Goal: Task Accomplishment & Management: Complete application form

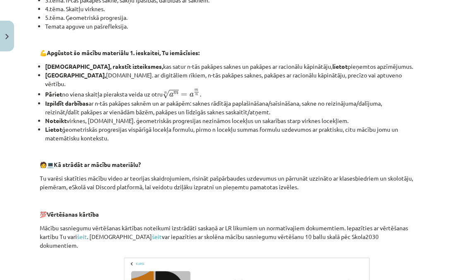
scroll to position [150, 0]
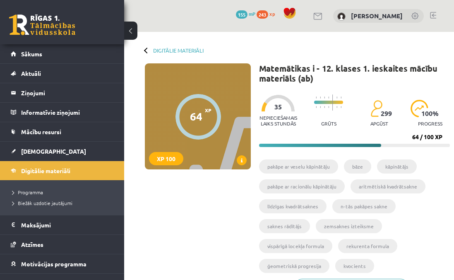
scroll to position [293, 0]
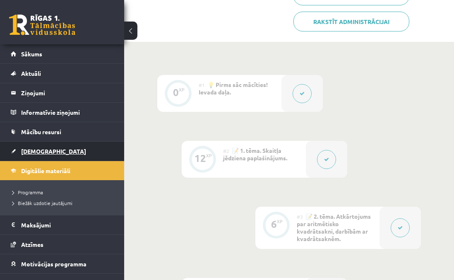
click at [38, 149] on span "[DEMOGRAPHIC_DATA]" at bounding box center [53, 150] width 65 height 7
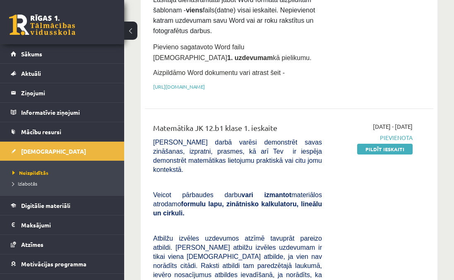
scroll to position [175, 0]
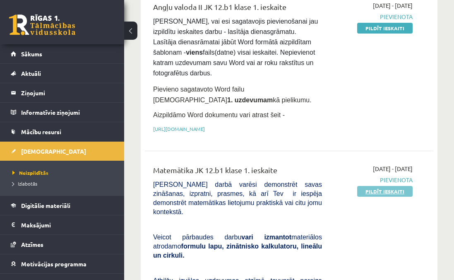
click at [381, 194] on link "Pildīt ieskaiti" at bounding box center [384, 191] width 55 height 11
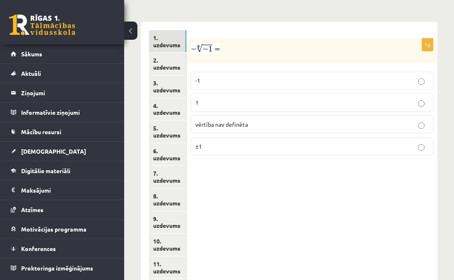
scroll to position [398, 0]
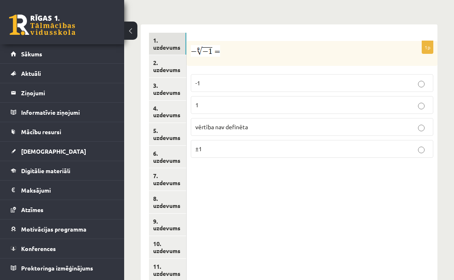
click at [289, 122] on label "vērtība nav definēta" at bounding box center [312, 127] width 242 height 18
click at [175, 55] on link "2. uzdevums" at bounding box center [167, 66] width 37 height 22
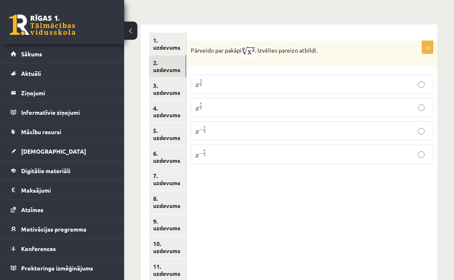
click at [214, 79] on p "x 3 8 x 3 8" at bounding box center [311, 84] width 233 height 10
click at [171, 78] on link "3. uzdevums" at bounding box center [167, 89] width 37 height 22
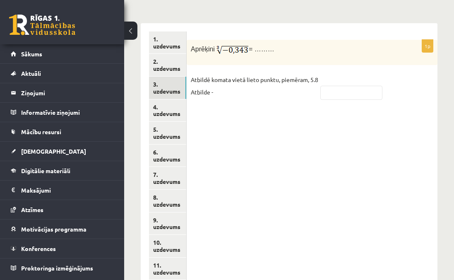
scroll to position [399, 0]
click at [330, 88] on input "text" at bounding box center [351, 93] width 62 height 14
click at [330, 86] on input "****" at bounding box center [351, 93] width 62 height 14
type input "****"
click at [166, 100] on link "4. uzdevums" at bounding box center [167, 111] width 37 height 22
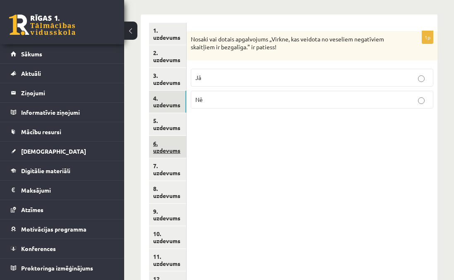
scroll to position [372, 0]
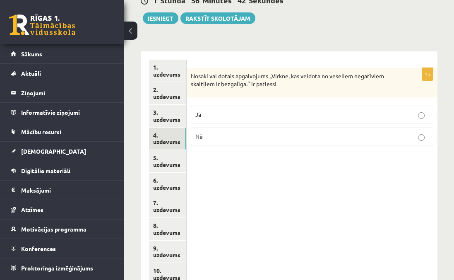
click at [224, 110] on p "Jā" at bounding box center [311, 114] width 233 height 9
click at [171, 154] on link "5. uzdevums" at bounding box center [167, 161] width 37 height 22
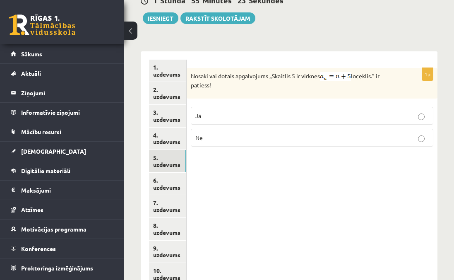
click at [219, 133] on label "Nē" at bounding box center [312, 138] width 242 height 18
click at [176, 173] on link "6. uzdevums" at bounding box center [167, 184] width 37 height 22
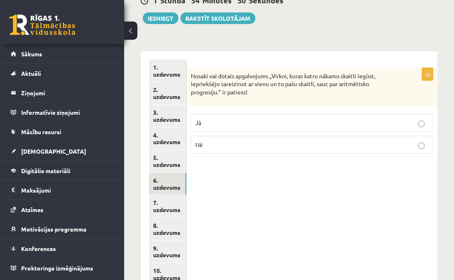
click at [230, 140] on p "Nē" at bounding box center [311, 144] width 233 height 9
click at [162, 195] on link "7. uzdevums" at bounding box center [167, 206] width 37 height 22
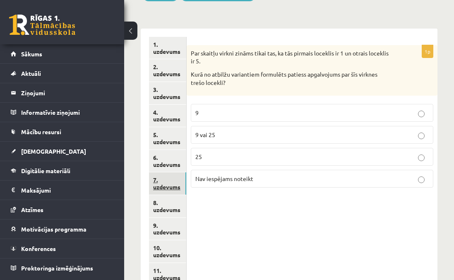
scroll to position [395, 0]
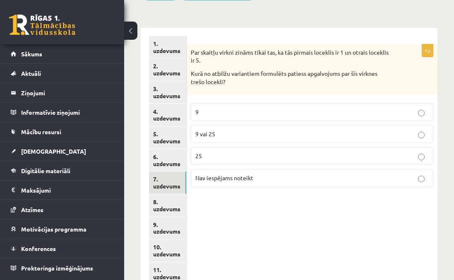
click at [217, 169] on label "Nav iespējams noteikt" at bounding box center [312, 178] width 242 height 18
click at [212, 108] on p "9" at bounding box center [311, 112] width 233 height 9
click at [166, 195] on link "8. uzdevums" at bounding box center [167, 205] width 37 height 22
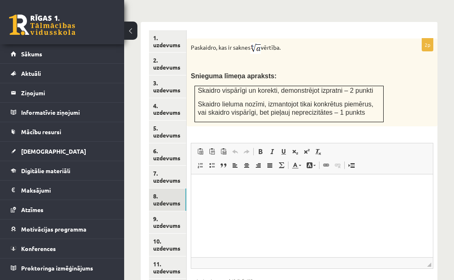
scroll to position [402, 0]
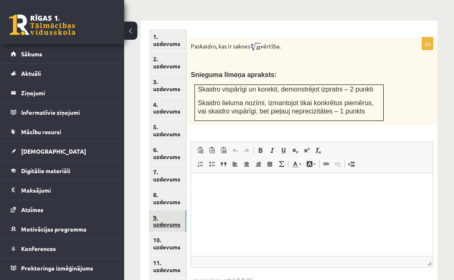
click at [164, 211] on link "9. uzdevums" at bounding box center [167, 221] width 37 height 22
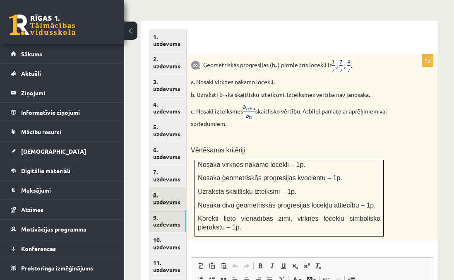
scroll to position [0, 0]
click at [170, 190] on link "8. uzdevums" at bounding box center [167, 198] width 37 height 22
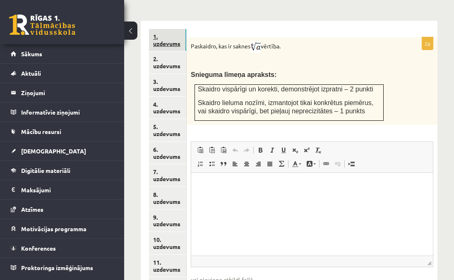
click at [171, 29] on link "1. uzdevums" at bounding box center [167, 40] width 37 height 22
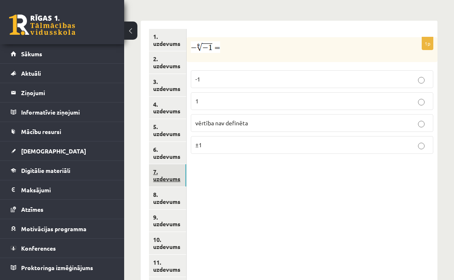
click at [171, 168] on link "7. uzdevums" at bounding box center [167, 175] width 37 height 22
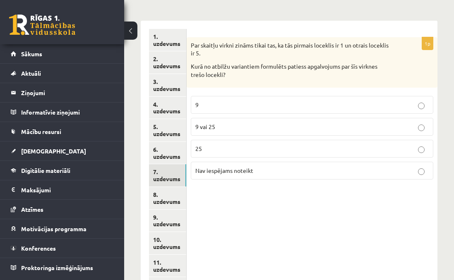
click at [226, 166] on p "Nav iespējams noteikt" at bounding box center [311, 170] width 233 height 9
click at [161, 188] on link "8. uzdevums" at bounding box center [167, 198] width 37 height 22
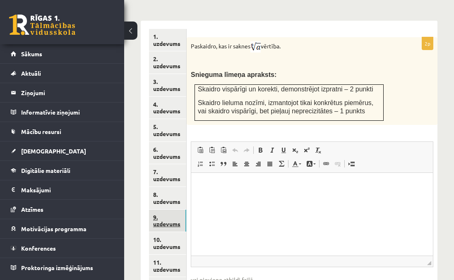
click at [160, 215] on link "9. uzdevums" at bounding box center [167, 221] width 37 height 22
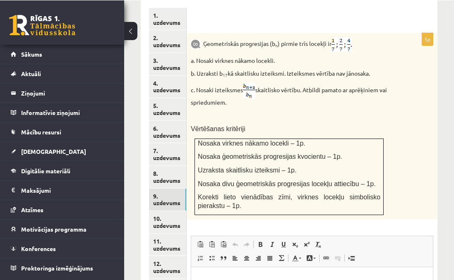
scroll to position [424, 0]
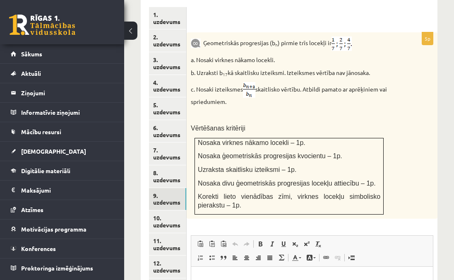
click at [254, 82] on img at bounding box center [249, 90] width 12 height 16
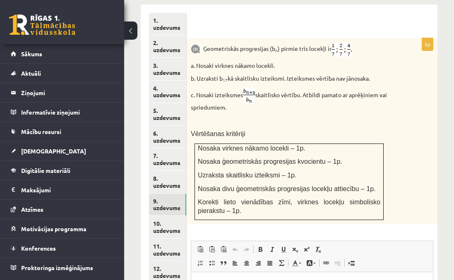
scroll to position [411, 0]
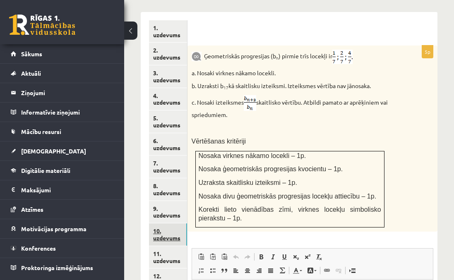
click at [166, 223] on link "10. uzdevums" at bounding box center [168, 234] width 38 height 22
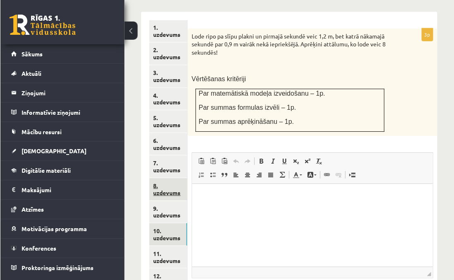
scroll to position [0, 0]
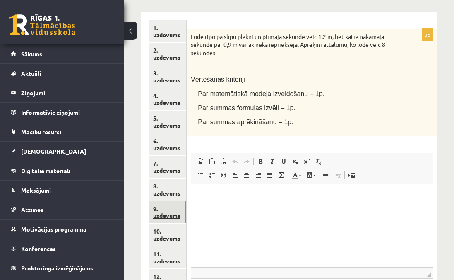
click at [177, 201] on link "9. uzdevums" at bounding box center [167, 212] width 37 height 22
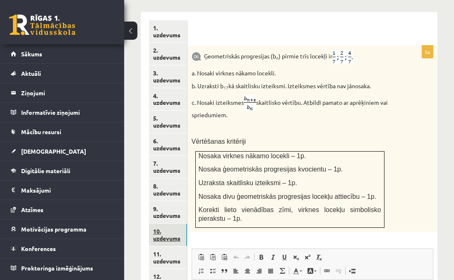
click at [174, 230] on link "10. uzdevums" at bounding box center [168, 234] width 38 height 22
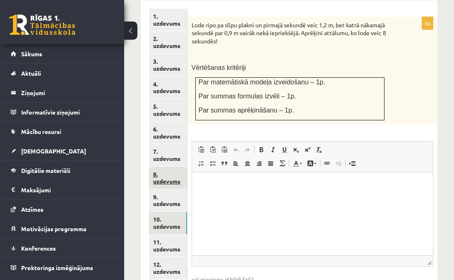
scroll to position [428, 0]
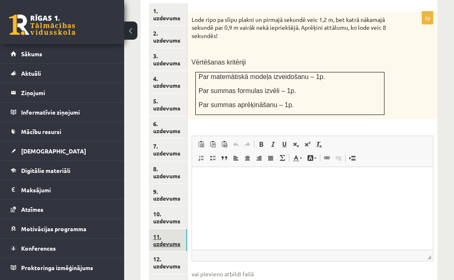
click at [175, 229] on link "11. uzdevums" at bounding box center [168, 240] width 38 height 22
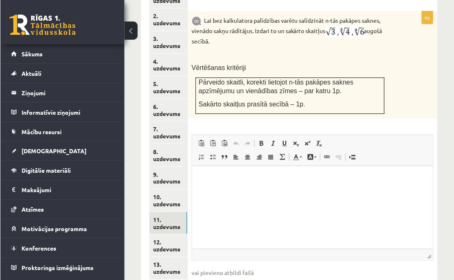
scroll to position [443, 0]
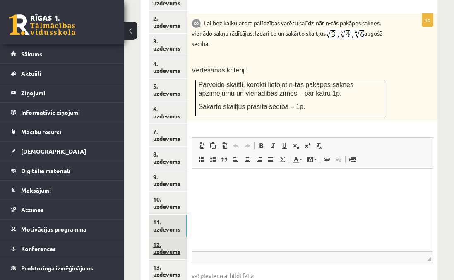
click at [179, 237] on link "12. uzdevums" at bounding box center [168, 248] width 38 height 22
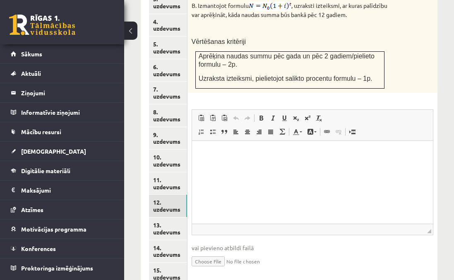
scroll to position [506, 0]
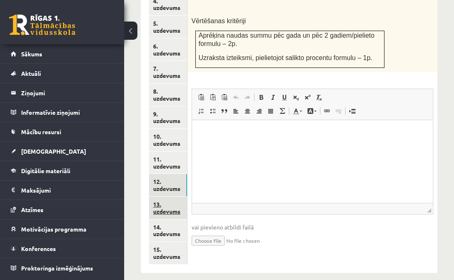
click at [175, 197] on link "13. uzdevums" at bounding box center [168, 208] width 38 height 22
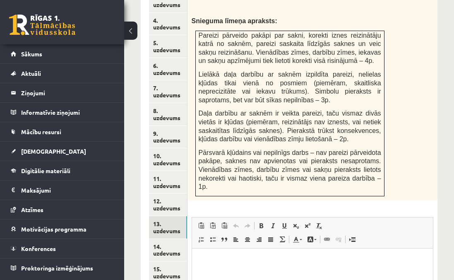
scroll to position [503, 0]
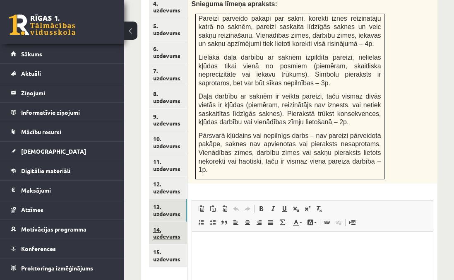
click at [176, 222] on link "14. uzdevums" at bounding box center [168, 233] width 38 height 22
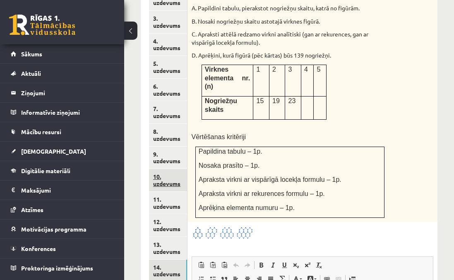
scroll to position [478, 0]
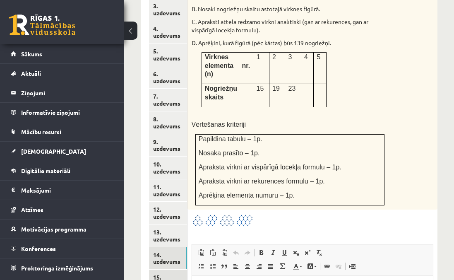
click at [170, 269] on link "15. uzdevums" at bounding box center [168, 280] width 38 height 22
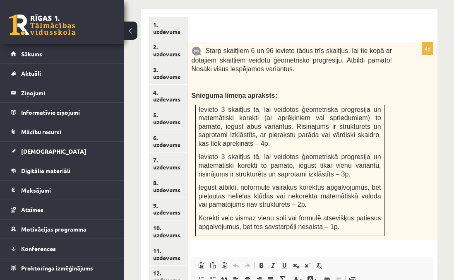
scroll to position [413, 0]
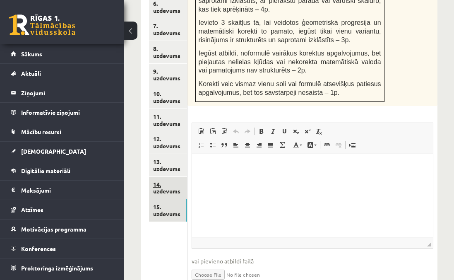
click at [173, 182] on link "14. uzdevums" at bounding box center [168, 188] width 38 height 22
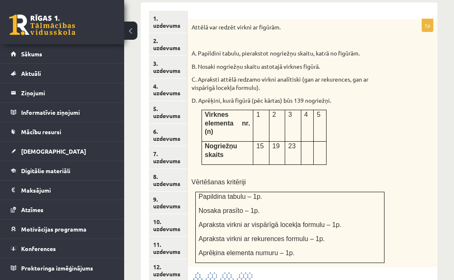
scroll to position [422, 0]
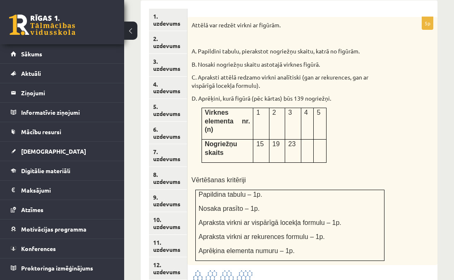
drag, startPoint x: 244, startPoint y: 264, endPoint x: 261, endPoint y: 230, distance: 38.3
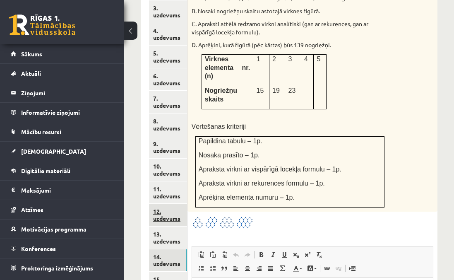
scroll to position [591, 0]
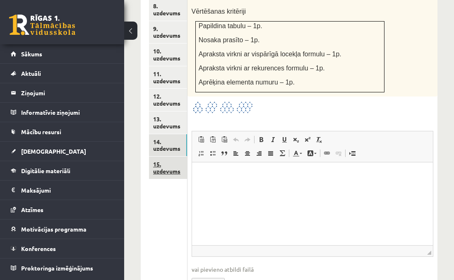
click at [164, 157] on link "15. uzdevums" at bounding box center [168, 167] width 38 height 22
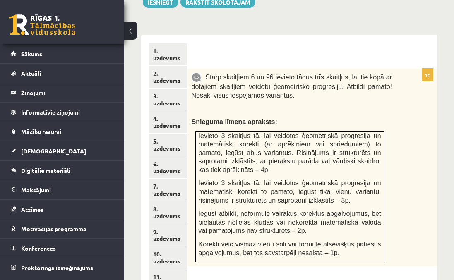
scroll to position [386, 0]
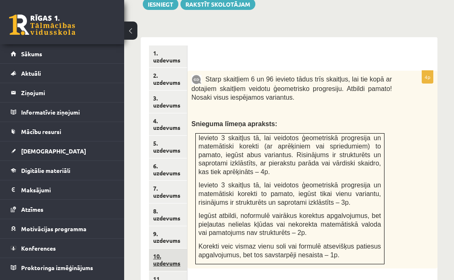
click at [164, 252] on link "10. uzdevums" at bounding box center [168, 260] width 38 height 22
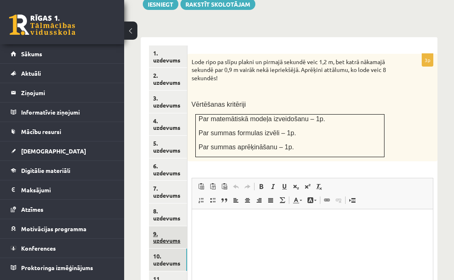
scroll to position [0, 0]
click at [169, 206] on link "8. uzdevums" at bounding box center [168, 215] width 38 height 22
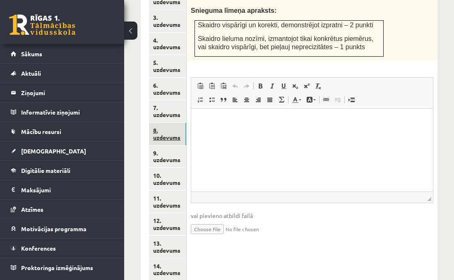
scroll to position [505, 0]
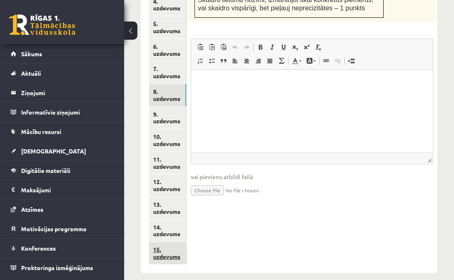
click at [173, 242] on link "15. uzdevums" at bounding box center [167, 253] width 37 height 22
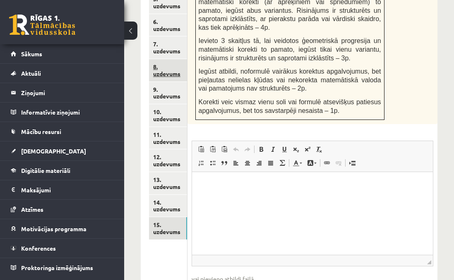
scroll to position [546, 0]
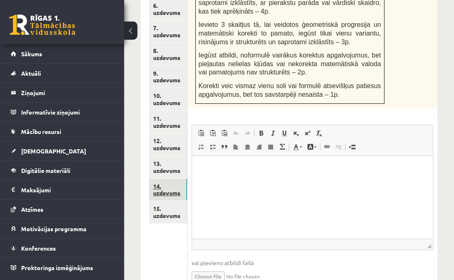
click at [164, 179] on link "14. uzdevums" at bounding box center [168, 190] width 38 height 22
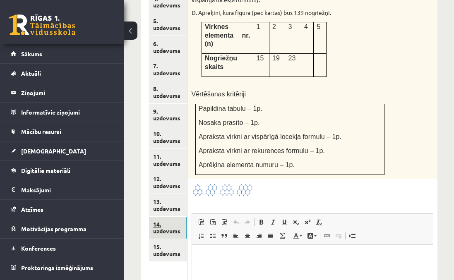
scroll to position [0, 0]
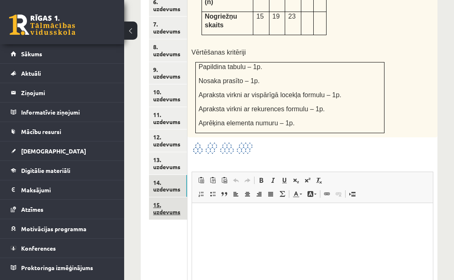
click at [169, 198] on link "15. uzdevums" at bounding box center [168, 208] width 38 height 22
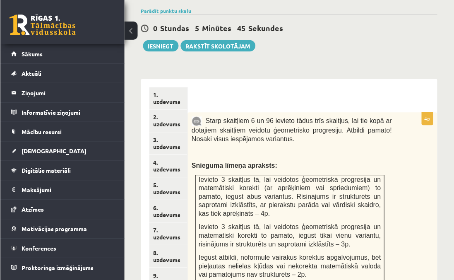
scroll to position [346, 0]
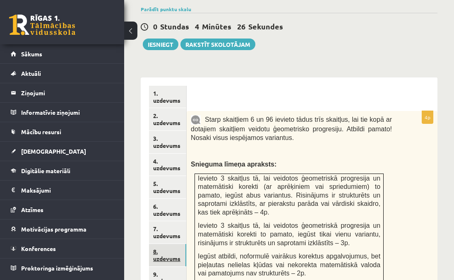
click at [166, 244] on link "8. uzdevums" at bounding box center [167, 255] width 37 height 22
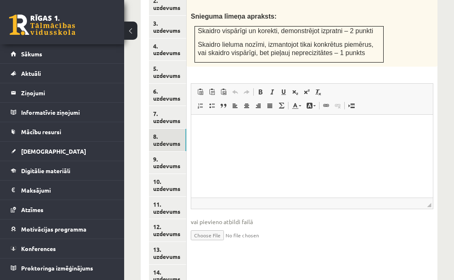
scroll to position [493, 0]
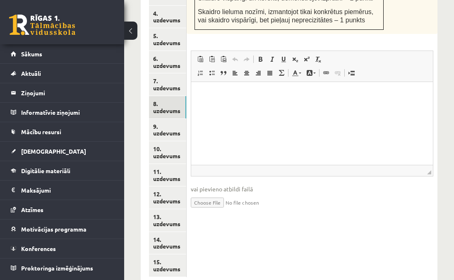
click at [223, 193] on input "file" at bounding box center [312, 201] width 242 height 17
type input "**********"
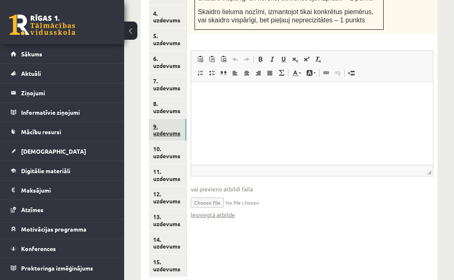
click at [173, 124] on link "9. uzdevums" at bounding box center [167, 130] width 37 height 22
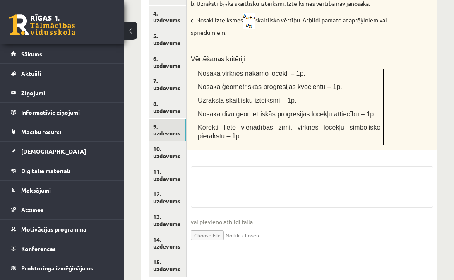
click at [219, 226] on input "file" at bounding box center [312, 234] width 242 height 17
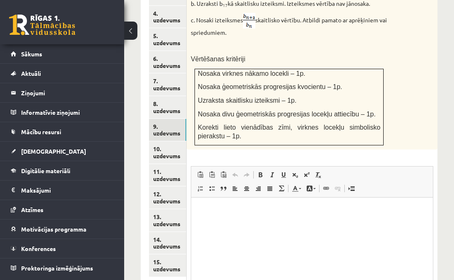
scroll to position [0, 0]
type input "**********"
click at [182, 141] on link "10. uzdevums" at bounding box center [168, 152] width 38 height 22
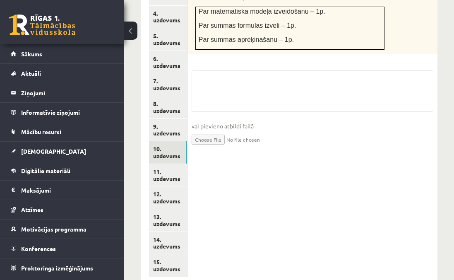
click at [203, 132] on input "file" at bounding box center [313, 138] width 242 height 17
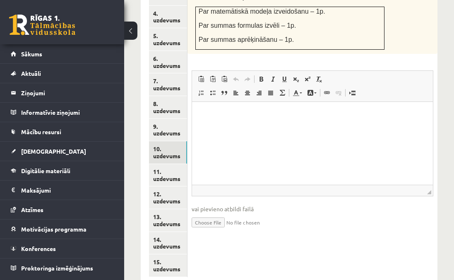
type input "**********"
click at [156, 164] on link "11. uzdevums" at bounding box center [168, 175] width 38 height 22
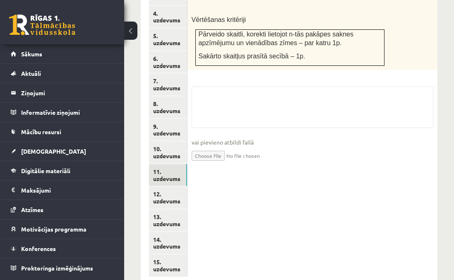
click at [206, 149] on input "file" at bounding box center [313, 154] width 242 height 17
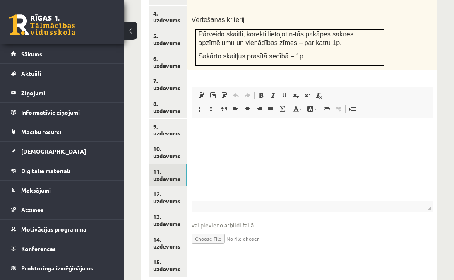
type input "**********"
click at [168, 190] on link "12. uzdevums" at bounding box center [168, 197] width 38 height 22
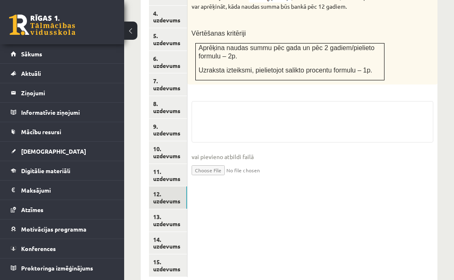
click at [213, 162] on input "file" at bounding box center [313, 169] width 242 height 17
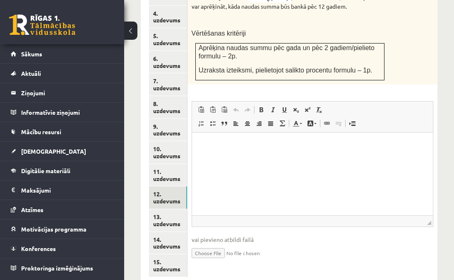
type input "**********"
click at [179, 198] on link "12. uzdevums" at bounding box center [168, 197] width 38 height 22
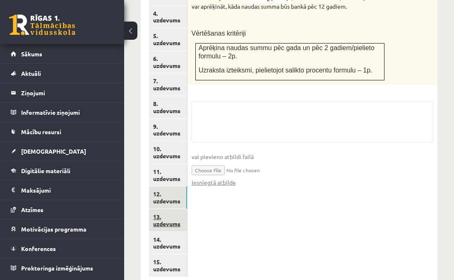
click at [176, 209] on link "13. uzdevums" at bounding box center [168, 220] width 38 height 22
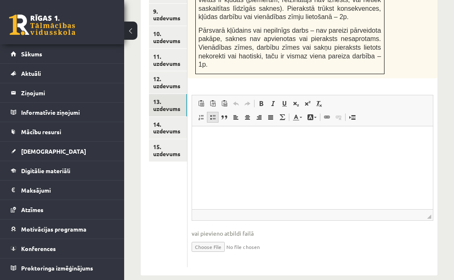
scroll to position [619, 0]
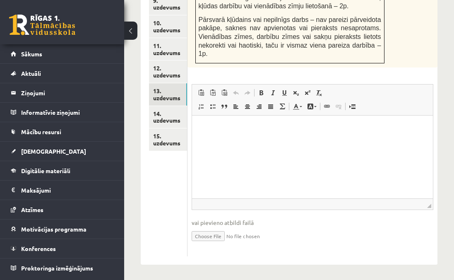
click at [209, 233] on input "file" at bounding box center [313, 235] width 242 height 17
type input "**********"
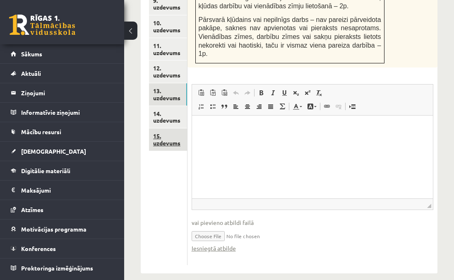
click at [173, 131] on link "15. uzdevums" at bounding box center [168, 139] width 38 height 22
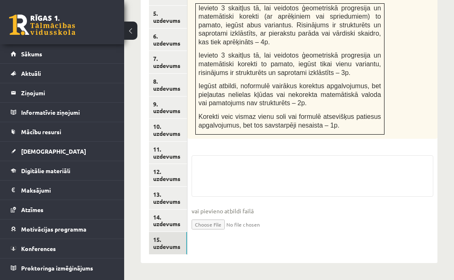
scroll to position [506, 0]
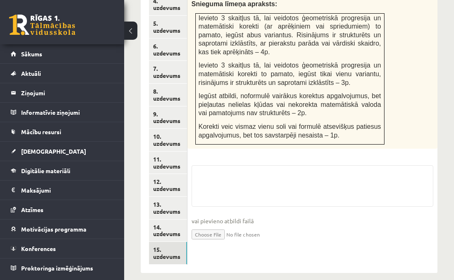
click at [228, 225] on input "file" at bounding box center [313, 233] width 242 height 17
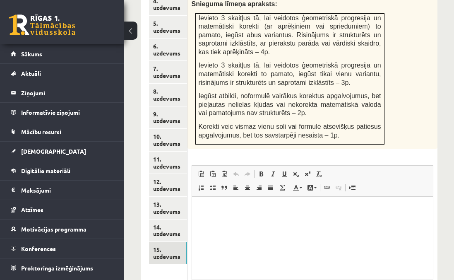
scroll to position [0, 0]
type input "**********"
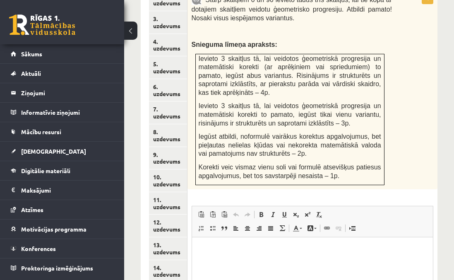
scroll to position [497, 0]
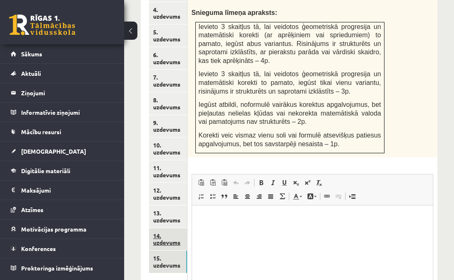
click at [170, 228] on link "14. uzdevums" at bounding box center [168, 239] width 38 height 22
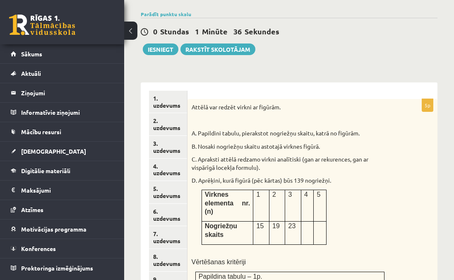
scroll to position [340, 0]
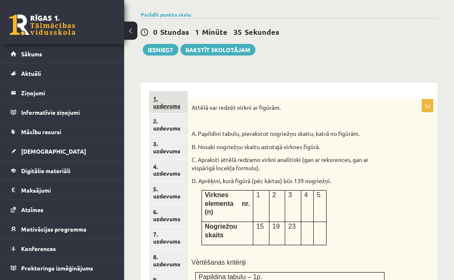
click at [166, 91] on link "1. uzdevums" at bounding box center [168, 102] width 38 height 22
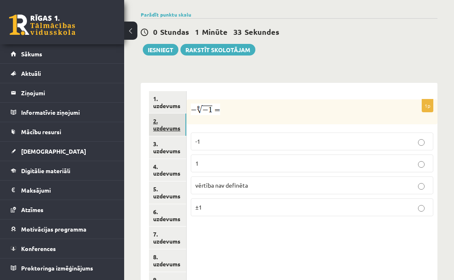
click at [168, 117] on link "2. uzdevums" at bounding box center [167, 124] width 37 height 22
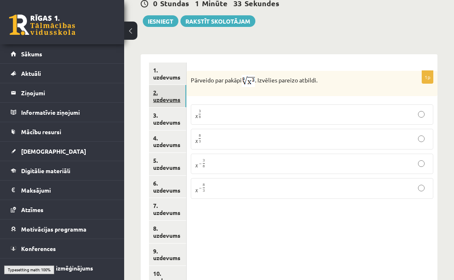
scroll to position [370, 0]
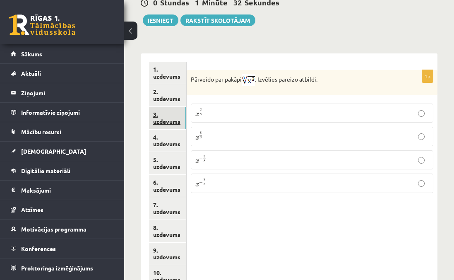
click at [168, 112] on link "3. uzdevums" at bounding box center [167, 118] width 37 height 22
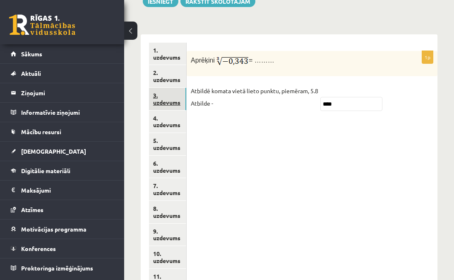
scroll to position [391, 0]
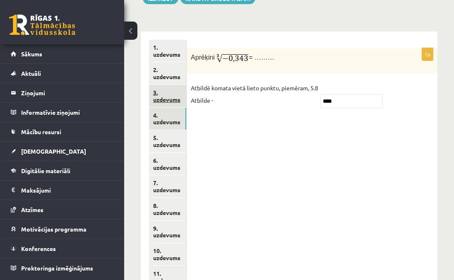
click at [168, 112] on link "4. uzdevums" at bounding box center [167, 119] width 37 height 22
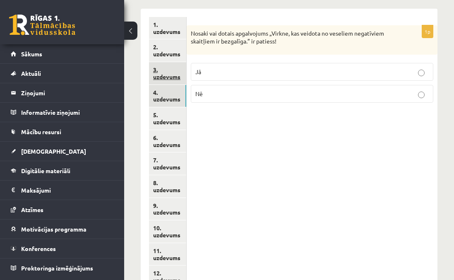
scroll to position [415, 0]
click at [168, 112] on link "5. uzdevums" at bounding box center [167, 118] width 37 height 22
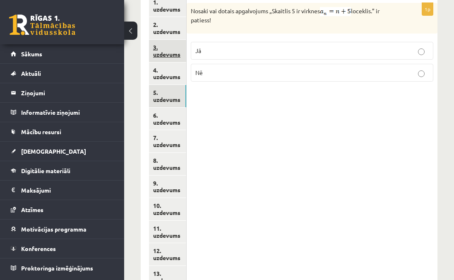
scroll to position [442, 0]
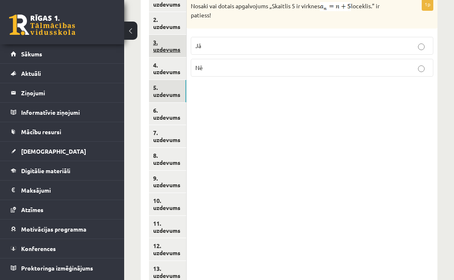
click at [168, 112] on link "6. uzdevums" at bounding box center [167, 114] width 37 height 22
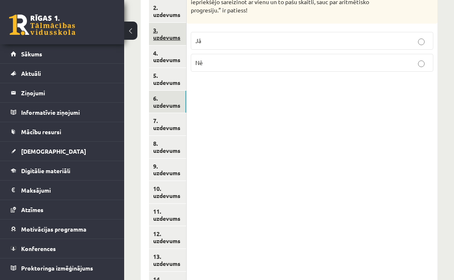
scroll to position [454, 0]
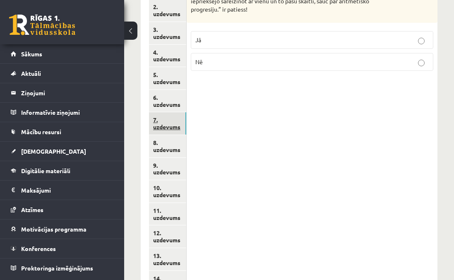
click at [168, 112] on link "7. uzdevums" at bounding box center [167, 123] width 37 height 22
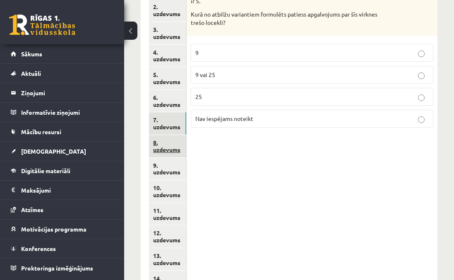
click at [169, 135] on link "8. uzdevums" at bounding box center [167, 146] width 37 height 22
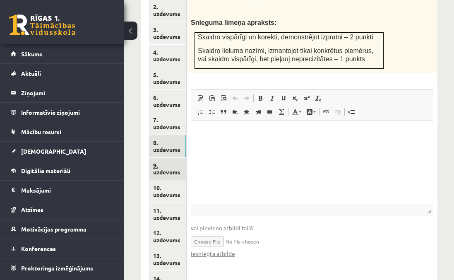
scroll to position [0, 0]
click at [169, 160] on link "9. uzdevums" at bounding box center [167, 169] width 37 height 22
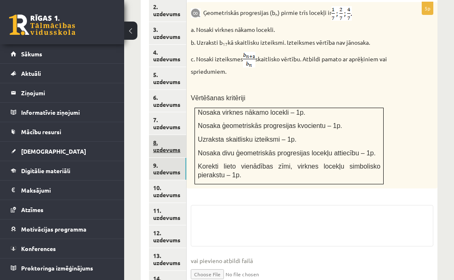
click at [170, 139] on link "8. uzdevums" at bounding box center [167, 146] width 37 height 22
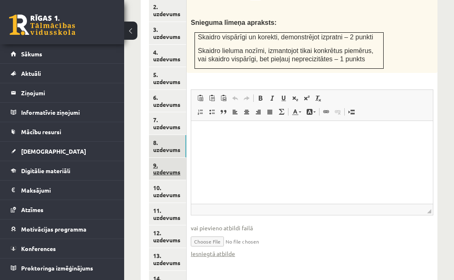
click at [169, 158] on link "9. uzdevums" at bounding box center [167, 169] width 37 height 22
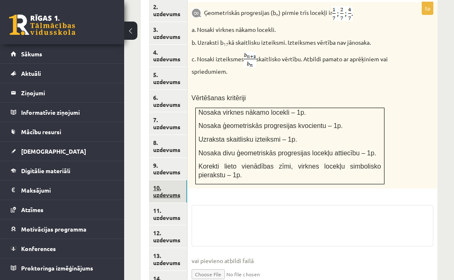
click at [164, 180] on link "10. uzdevums" at bounding box center [168, 191] width 38 height 22
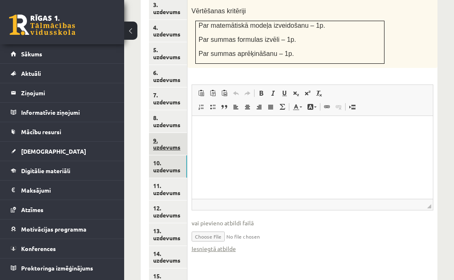
click at [168, 141] on link "9. uzdevums" at bounding box center [168, 144] width 38 height 22
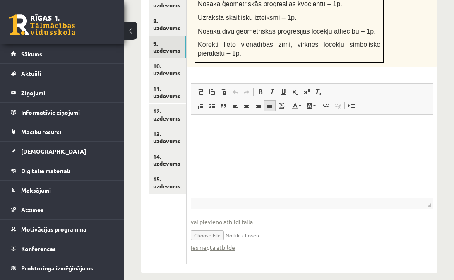
scroll to position [574, 0]
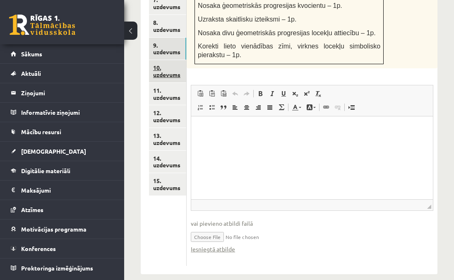
click at [178, 69] on link "10. uzdevums" at bounding box center [167, 71] width 37 height 22
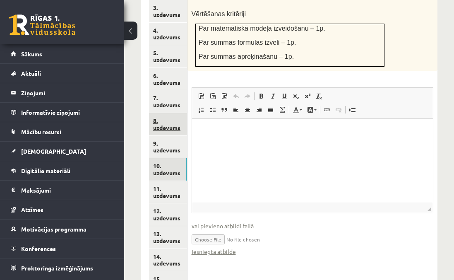
scroll to position [475, 0]
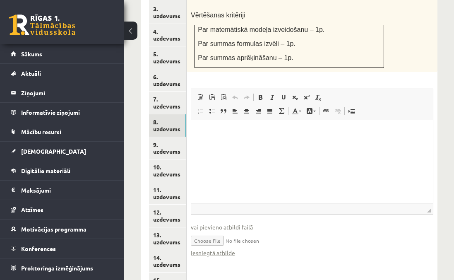
click at [167, 124] on link "8. uzdevums" at bounding box center [167, 125] width 37 height 22
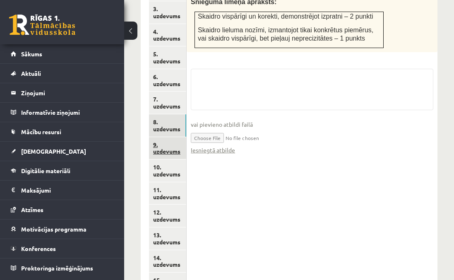
click at [167, 139] on link "9. uzdevums" at bounding box center [167, 148] width 37 height 22
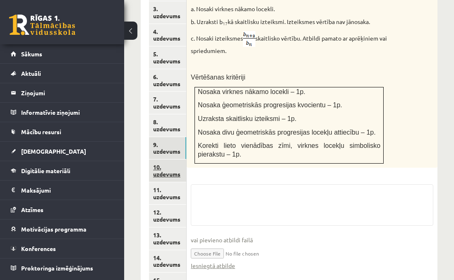
click at [166, 166] on link "10. uzdevums" at bounding box center [167, 170] width 37 height 22
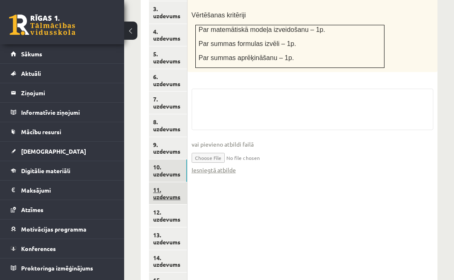
click at [167, 183] on link "11. uzdevums" at bounding box center [168, 193] width 38 height 22
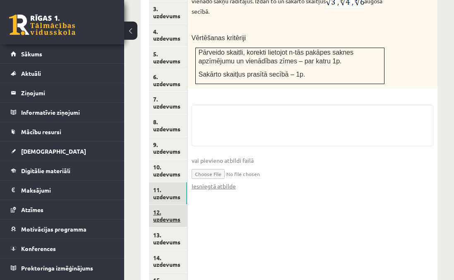
click at [167, 206] on link "12. uzdevums" at bounding box center [168, 215] width 38 height 22
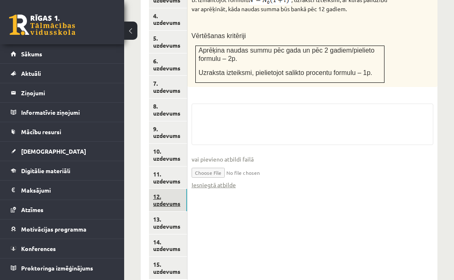
click at [167, 211] on link "13. uzdevums" at bounding box center [168, 222] width 38 height 22
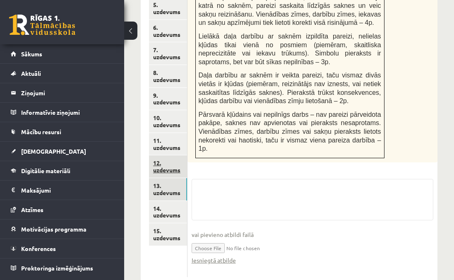
scroll to position [525, 0]
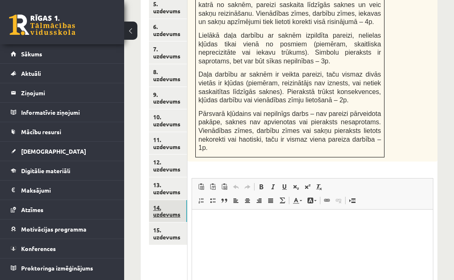
click at [167, 207] on link "14. uzdevums" at bounding box center [168, 211] width 38 height 22
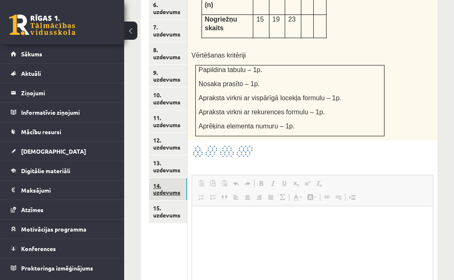
scroll to position [0, 0]
click at [167, 207] on link "15. uzdevums" at bounding box center [168, 211] width 38 height 22
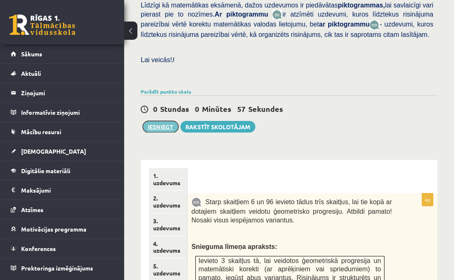
click at [162, 121] on button "Iesniegt" at bounding box center [161, 127] width 36 height 12
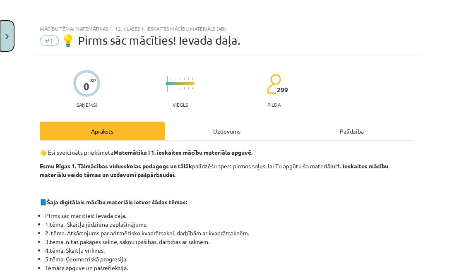
click at [9, 43] on button "Close" at bounding box center [7, 36] width 14 height 31
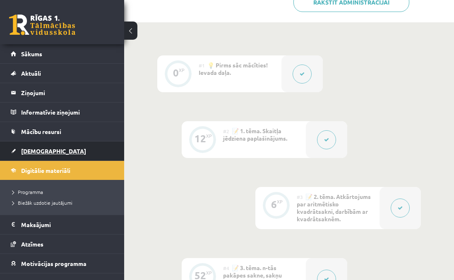
click at [36, 147] on link "[DEMOGRAPHIC_DATA]" at bounding box center [62, 151] width 103 height 19
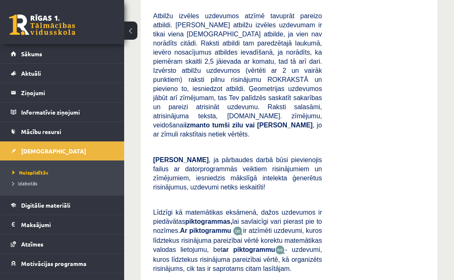
scroll to position [439, 0]
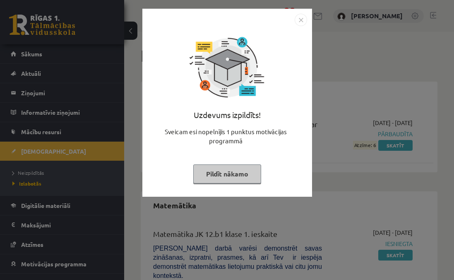
click at [301, 25] on img "Close" at bounding box center [301, 20] width 12 height 12
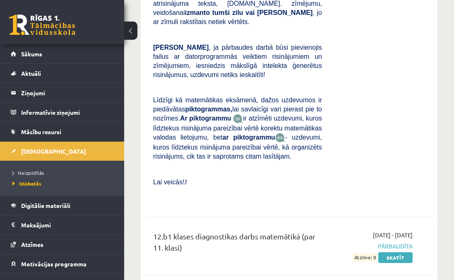
scroll to position [440, 0]
click at [399, 252] on link "Skatīt" at bounding box center [395, 257] width 34 height 11
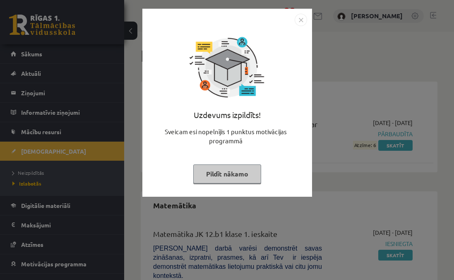
scroll to position [440, 0]
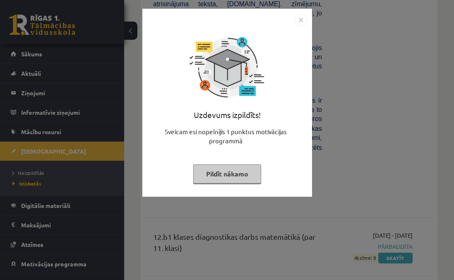
click at [303, 20] on img "Close" at bounding box center [301, 20] width 12 height 12
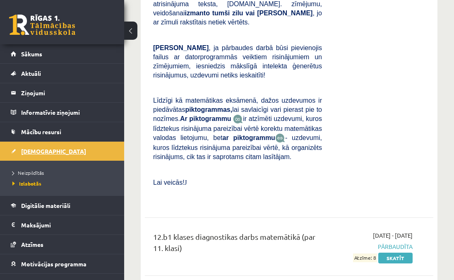
click at [69, 147] on link "[DEMOGRAPHIC_DATA]" at bounding box center [62, 151] width 103 height 19
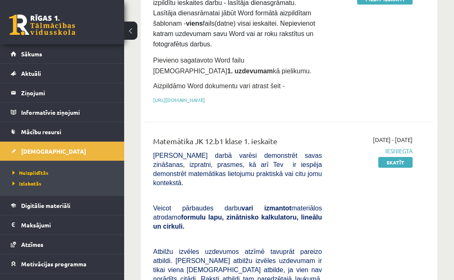
scroll to position [204, 0]
click at [396, 167] on link "Skatīt" at bounding box center [395, 161] width 34 height 11
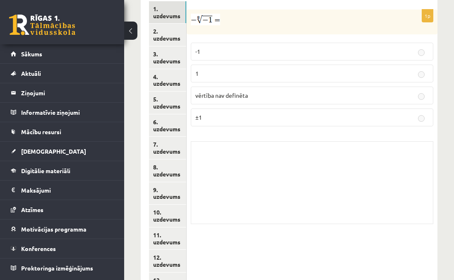
scroll to position [377, 0]
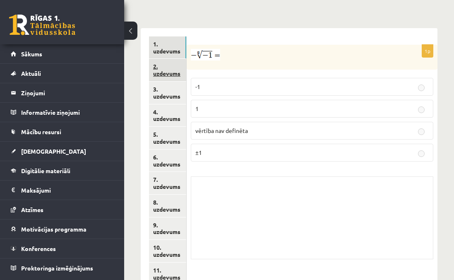
click at [175, 59] on link "2. uzdevums" at bounding box center [167, 70] width 37 height 22
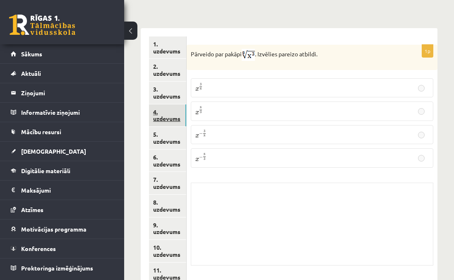
click at [166, 104] on link "4. uzdevums" at bounding box center [167, 115] width 37 height 22
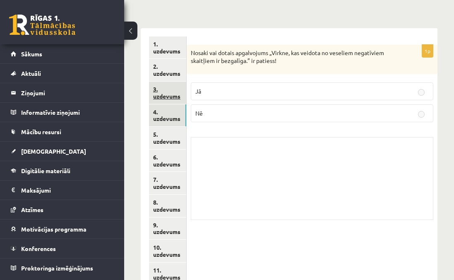
click at [167, 84] on link "3. uzdevums" at bounding box center [167, 93] width 37 height 22
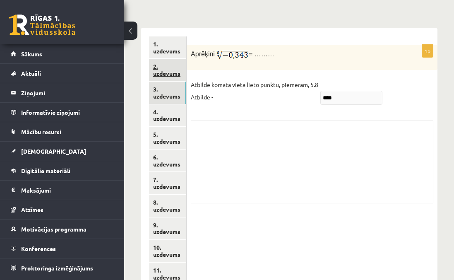
click at [167, 64] on link "2. uzdevums" at bounding box center [167, 70] width 37 height 22
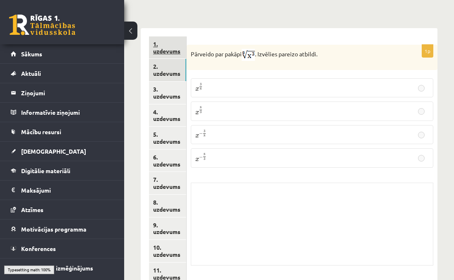
click at [167, 39] on link "1. uzdevums" at bounding box center [167, 47] width 37 height 22
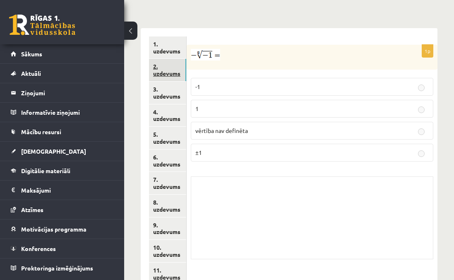
click at [175, 62] on link "2. uzdevums" at bounding box center [167, 70] width 37 height 22
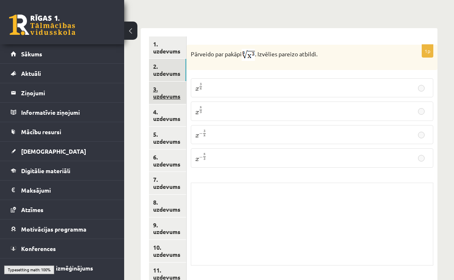
click at [176, 83] on link "3. uzdevums" at bounding box center [167, 93] width 37 height 22
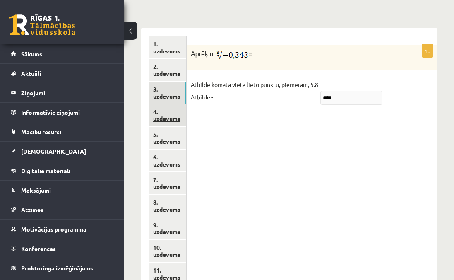
click at [173, 104] on link "4. uzdevums" at bounding box center [167, 115] width 37 height 22
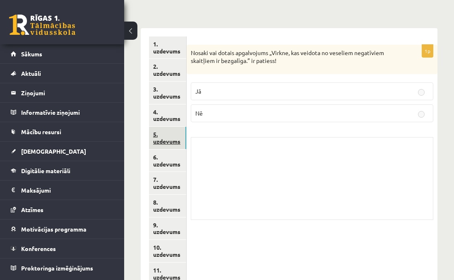
click at [173, 127] on link "5. uzdevums" at bounding box center [167, 138] width 37 height 22
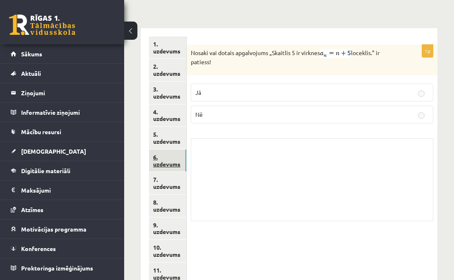
click at [172, 153] on link "6. uzdevums" at bounding box center [167, 160] width 37 height 22
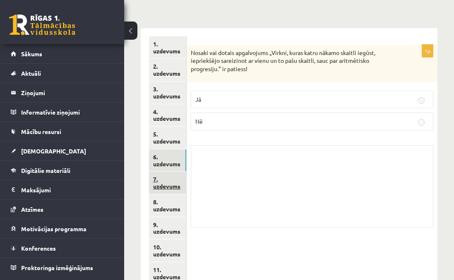
click at [173, 175] on link "7. uzdevums" at bounding box center [167, 183] width 37 height 22
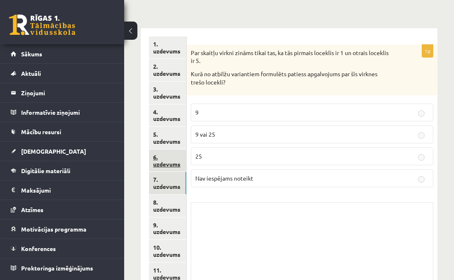
click at [166, 150] on link "6. uzdevums" at bounding box center [167, 160] width 37 height 22
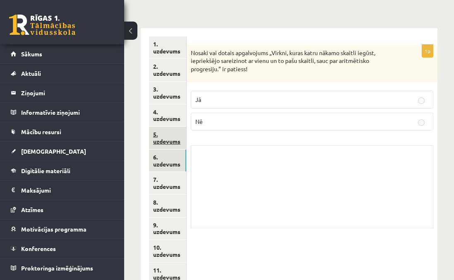
click at [166, 127] on link "5. uzdevums" at bounding box center [167, 138] width 37 height 22
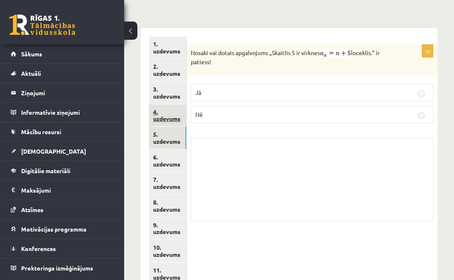
click at [166, 104] on link "4. uzdevums" at bounding box center [167, 115] width 37 height 22
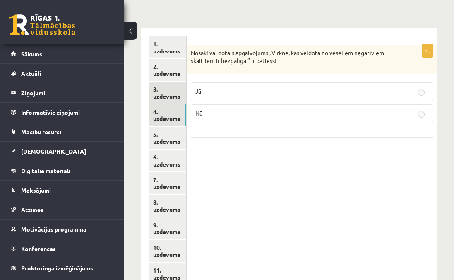
click at [165, 87] on link "3. uzdevums" at bounding box center [167, 93] width 37 height 22
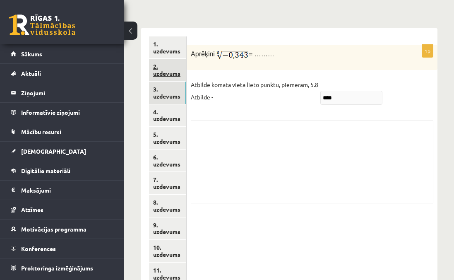
click at [166, 59] on link "2. uzdevums" at bounding box center [167, 70] width 37 height 22
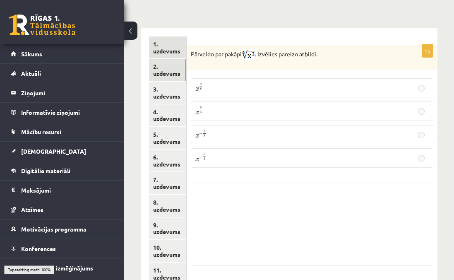
click at [166, 41] on link "1. uzdevums" at bounding box center [167, 47] width 37 height 22
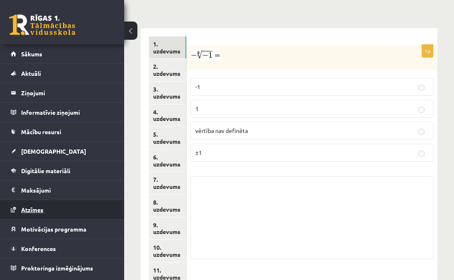
click at [22, 207] on span "Atzīmes" at bounding box center [32, 209] width 22 height 7
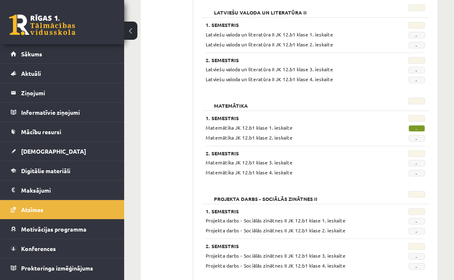
scroll to position [412, 0]
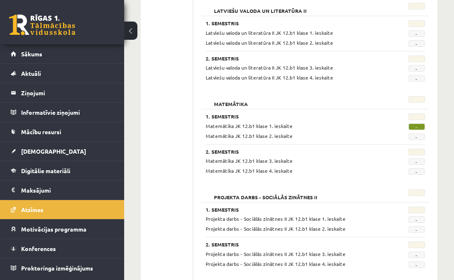
click at [415, 139] on span "-" at bounding box center [416, 136] width 17 height 7
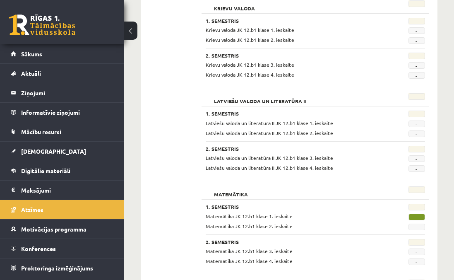
scroll to position [0, 0]
